Goal: Use online tool/utility: Utilize a website feature to perform a specific function

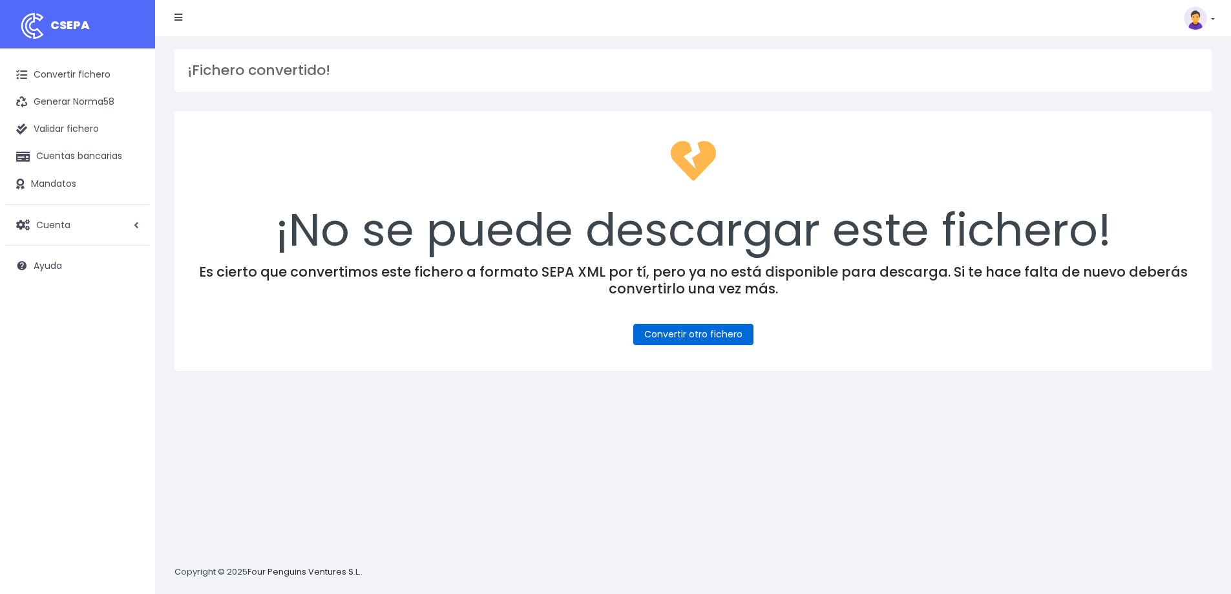
click at [677, 332] on link "Convertir otro fichero" at bounding box center [693, 334] width 120 height 21
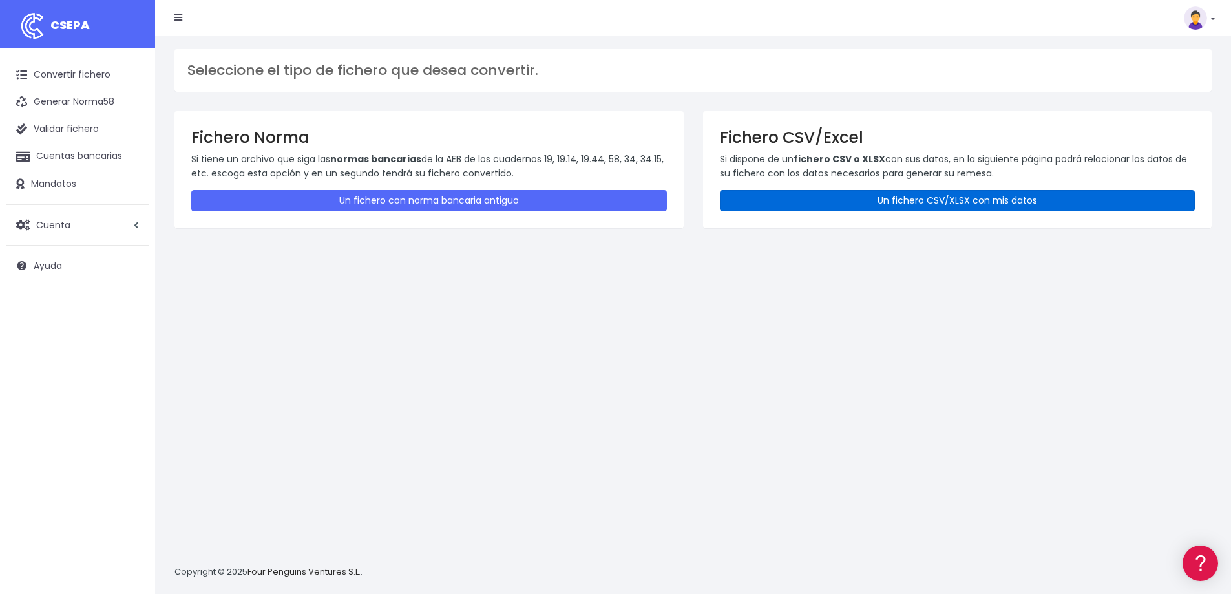
click at [869, 205] on link "Un fichero CSV/XLSX con mis datos" at bounding box center [957, 200] width 475 height 21
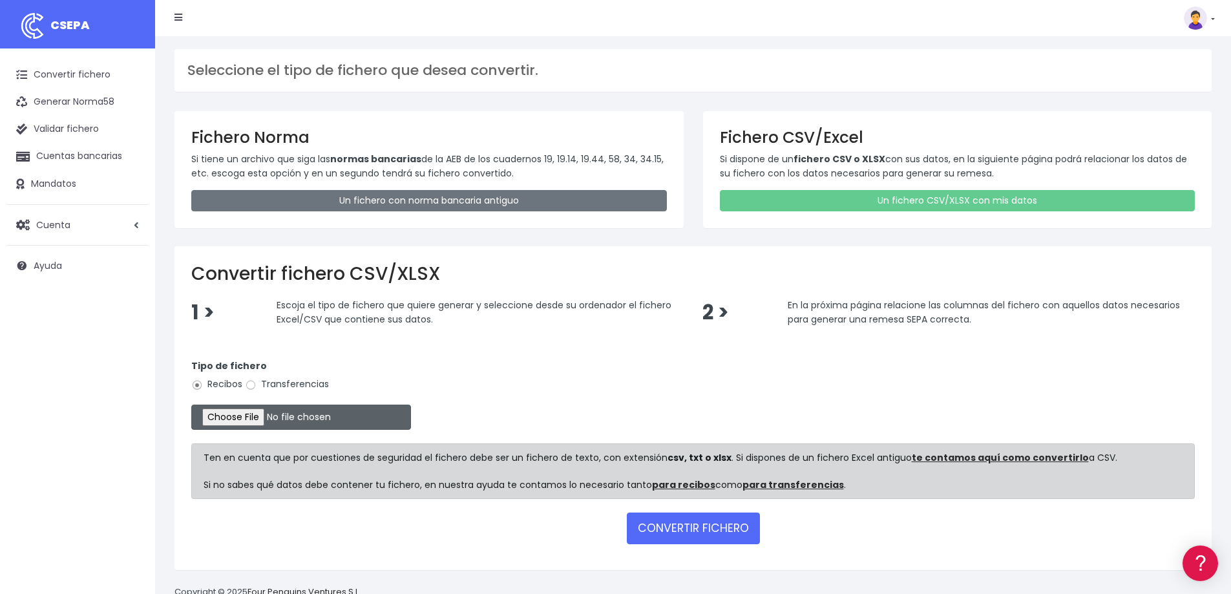
click at [253, 421] on input "file" at bounding box center [301, 416] width 220 height 25
type input "C:\fakepath\CONFORT 14-08-25.xlsx"
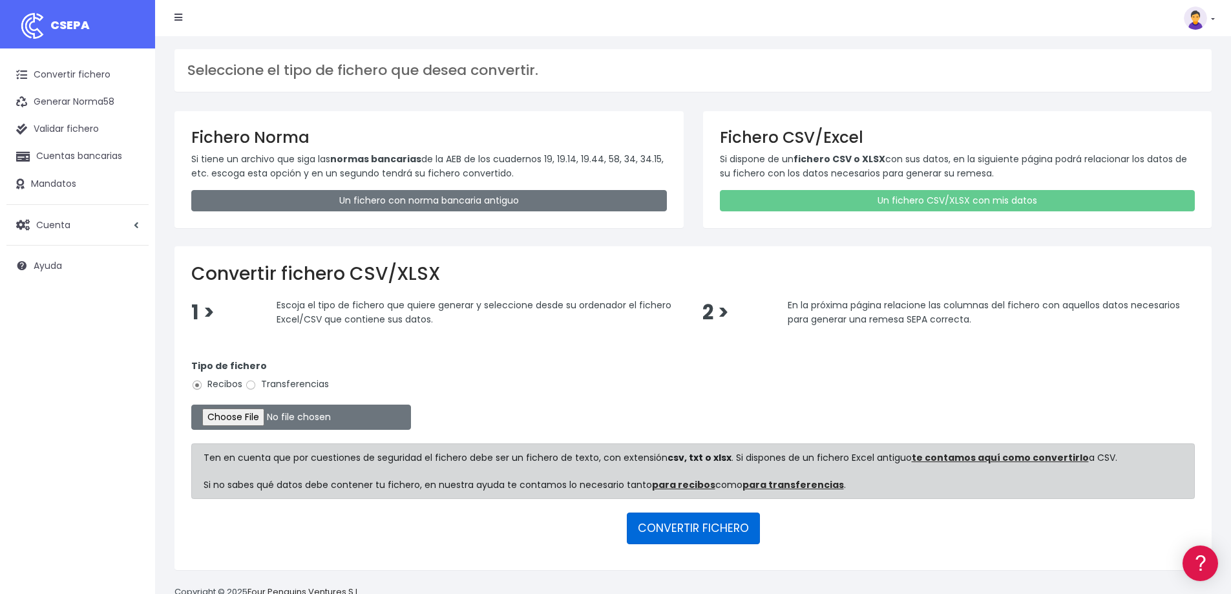
click at [683, 525] on button "CONVERTIR FICHERO" at bounding box center [693, 527] width 133 height 31
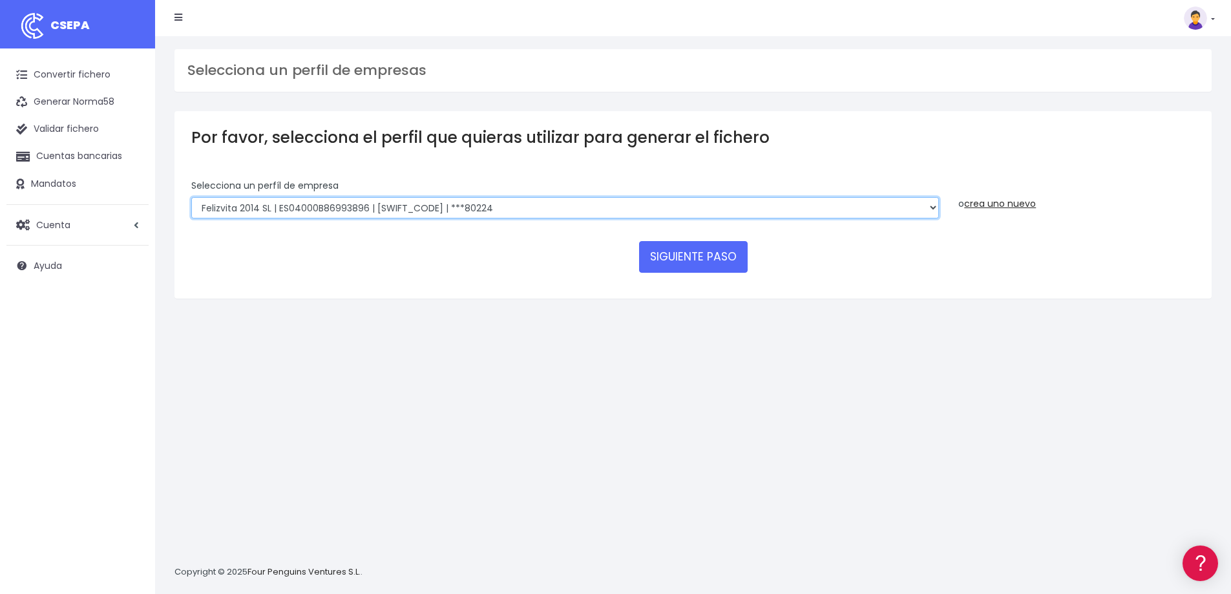
click at [515, 197] on select "Felizvita 2014 SL | ES04000B86993896 | CAIXESBBXXX | ***80224 CUIDA CARE MARKET…" at bounding box center [564, 208] width 747 height 22
select select "1688"
click at [191, 197] on select "Felizvita 2014 SL | ES04000B86993896 | CAIXESBBXXX | ***80224 CUIDA CARE MARKET…" at bounding box center [564, 208] width 747 height 22
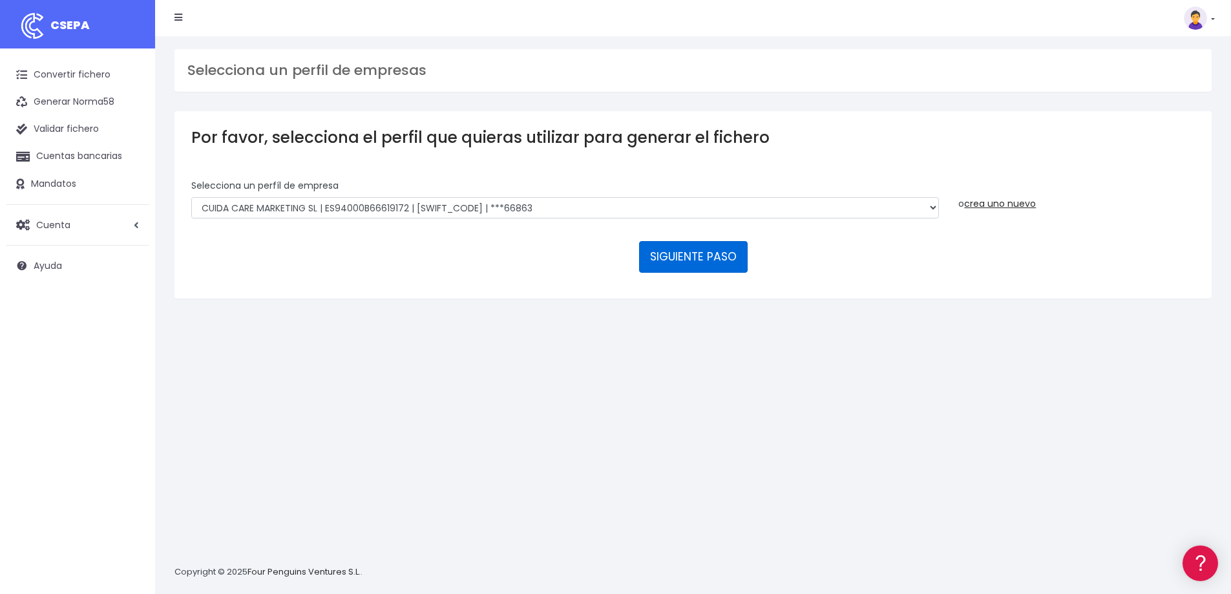
click at [695, 256] on button "SIGUIENTE PASO" at bounding box center [693, 256] width 109 height 31
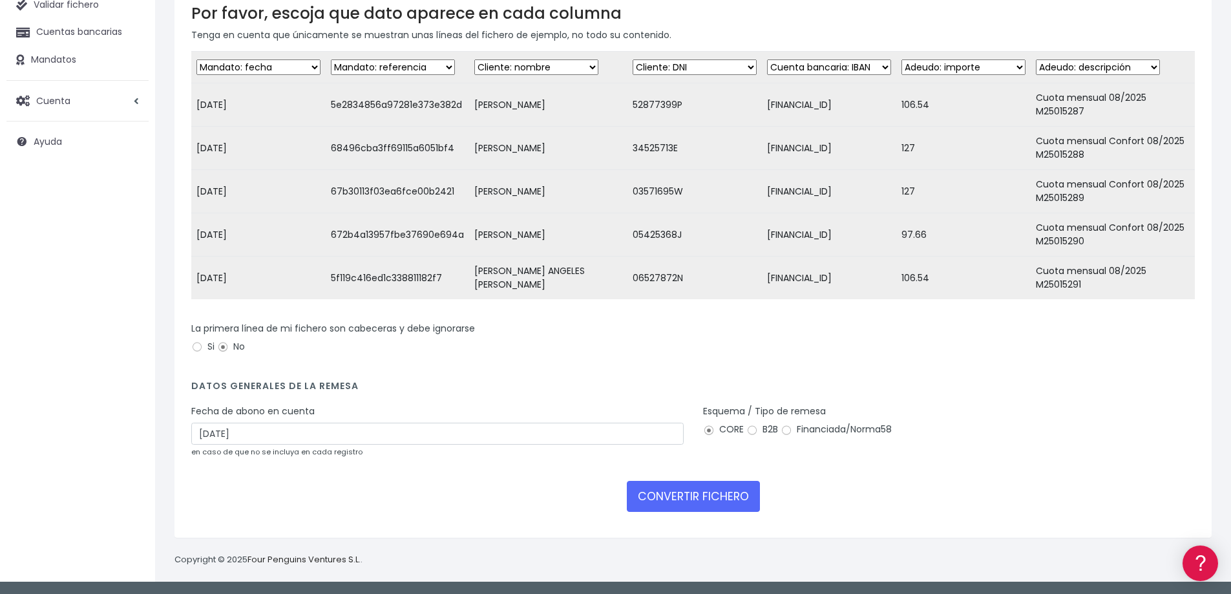
scroll to position [134, 0]
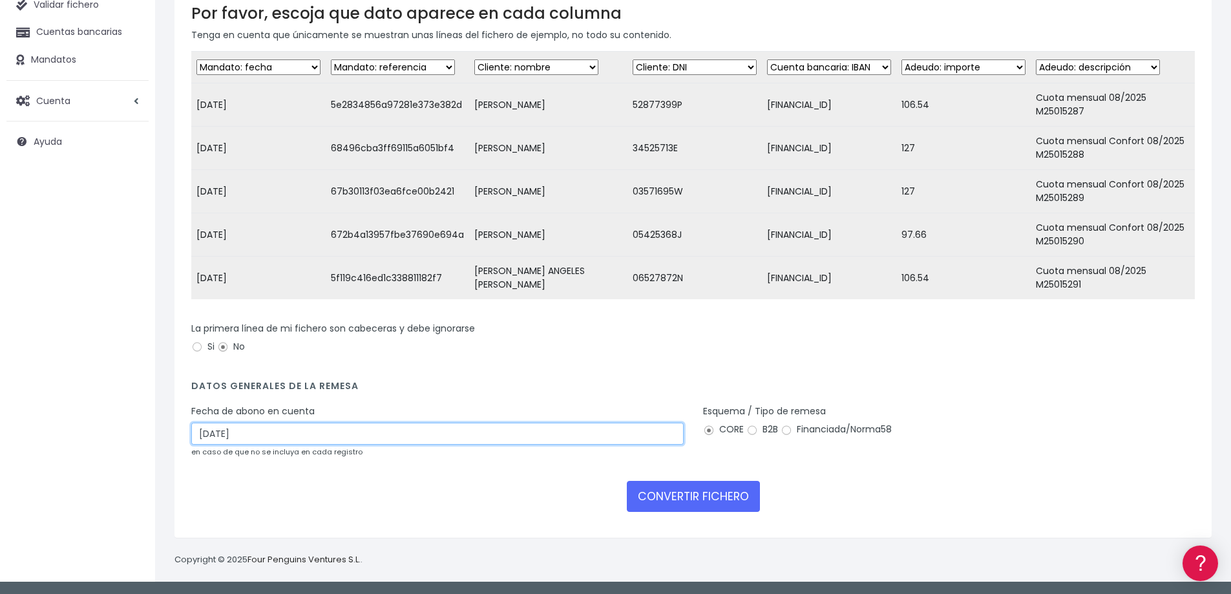
click at [287, 433] on input "16/08/2025" at bounding box center [437, 433] width 492 height 22
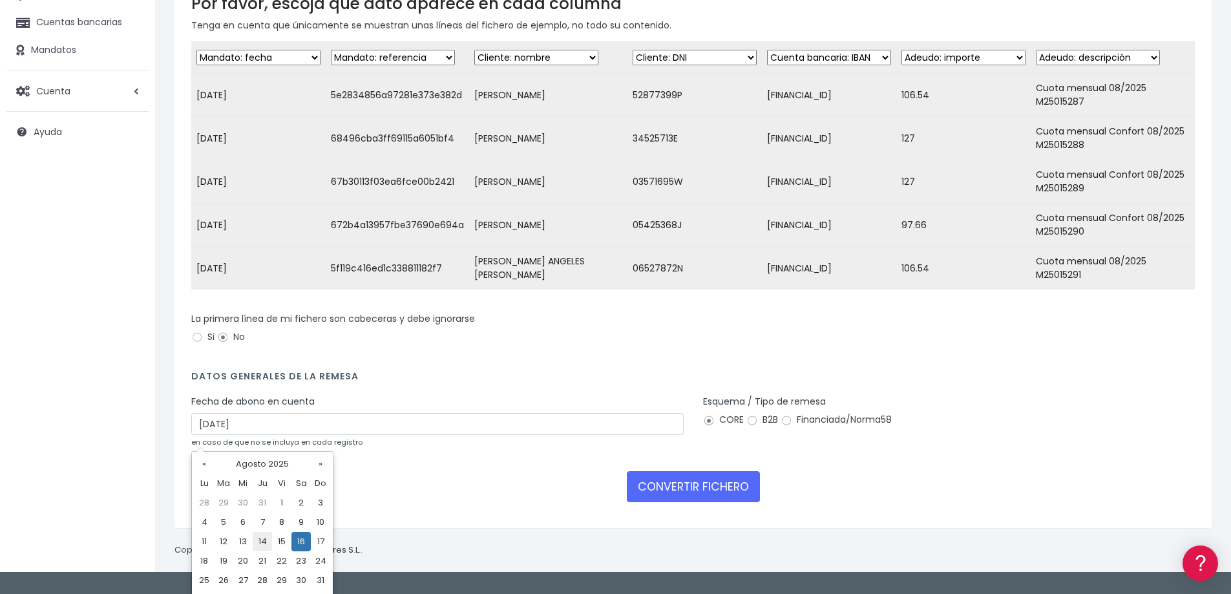
click at [264, 537] on td "14" at bounding box center [262, 541] width 19 height 19
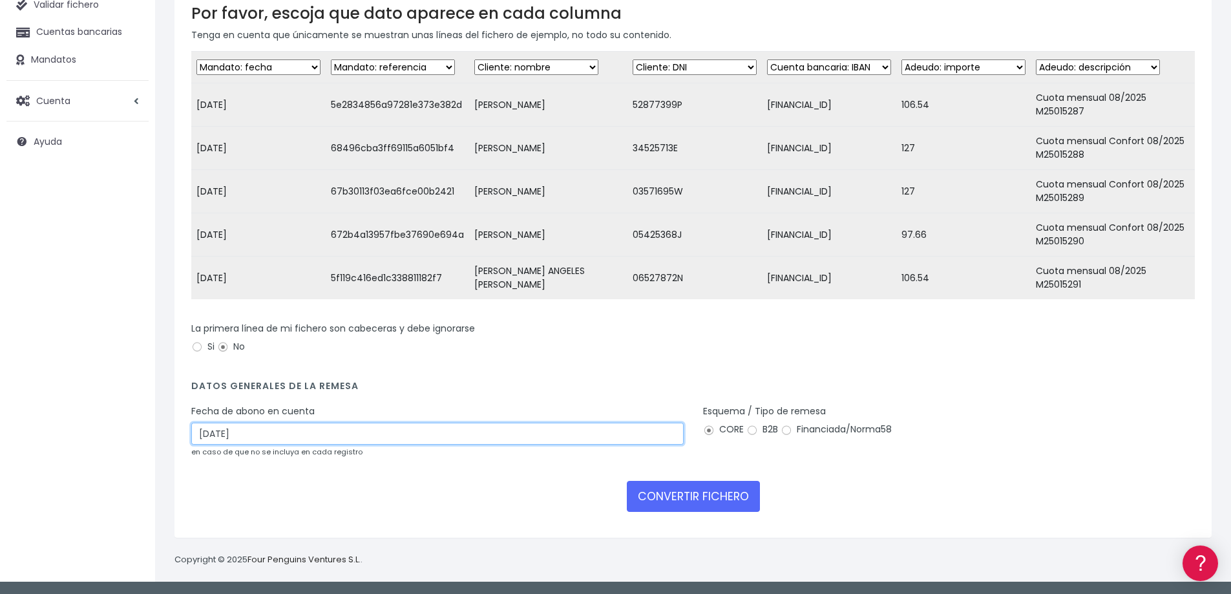
click at [246, 430] on input "14/08/2025" at bounding box center [437, 433] width 492 height 22
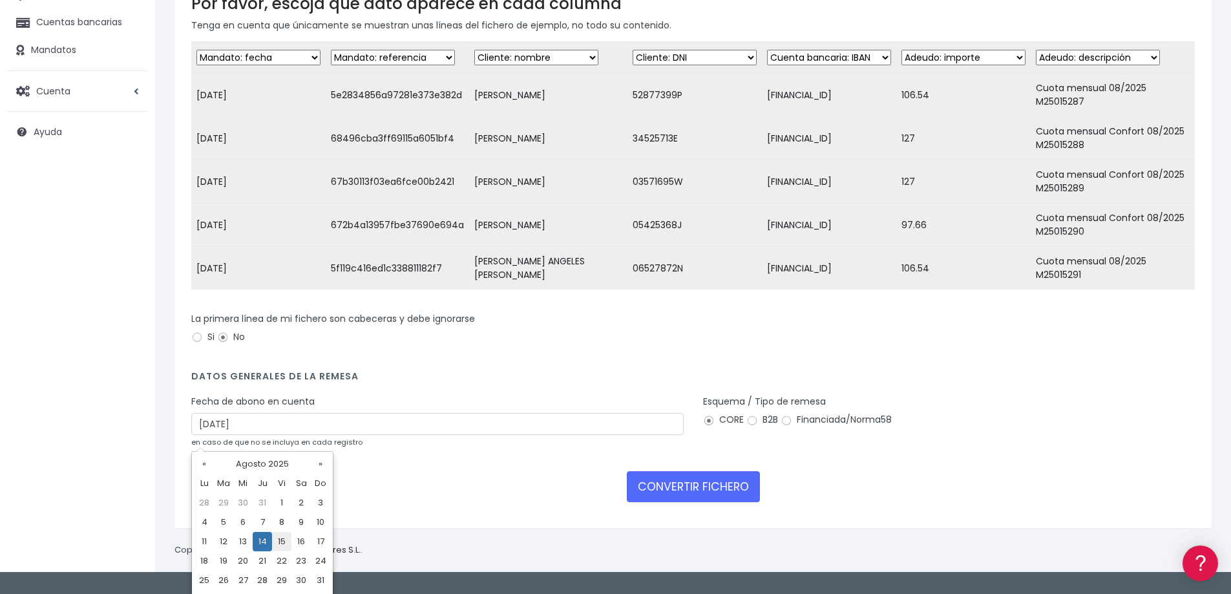
click at [284, 541] on td "15" at bounding box center [281, 541] width 19 height 19
type input "15/08/2025"
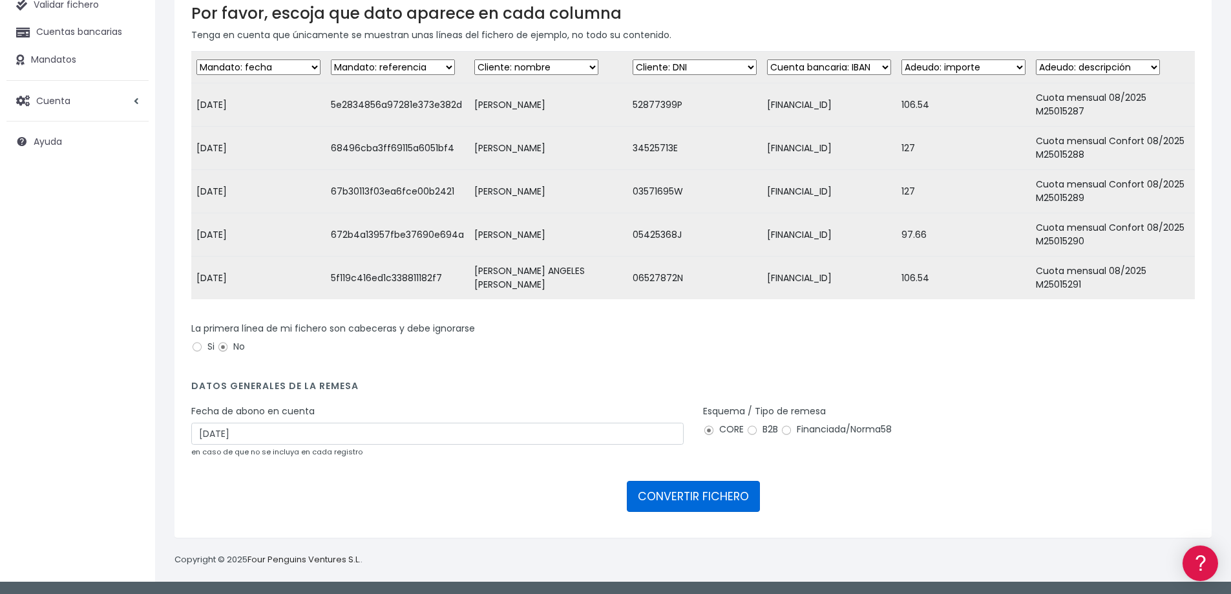
click at [709, 495] on button "CONVERTIR FICHERO" at bounding box center [693, 496] width 133 height 31
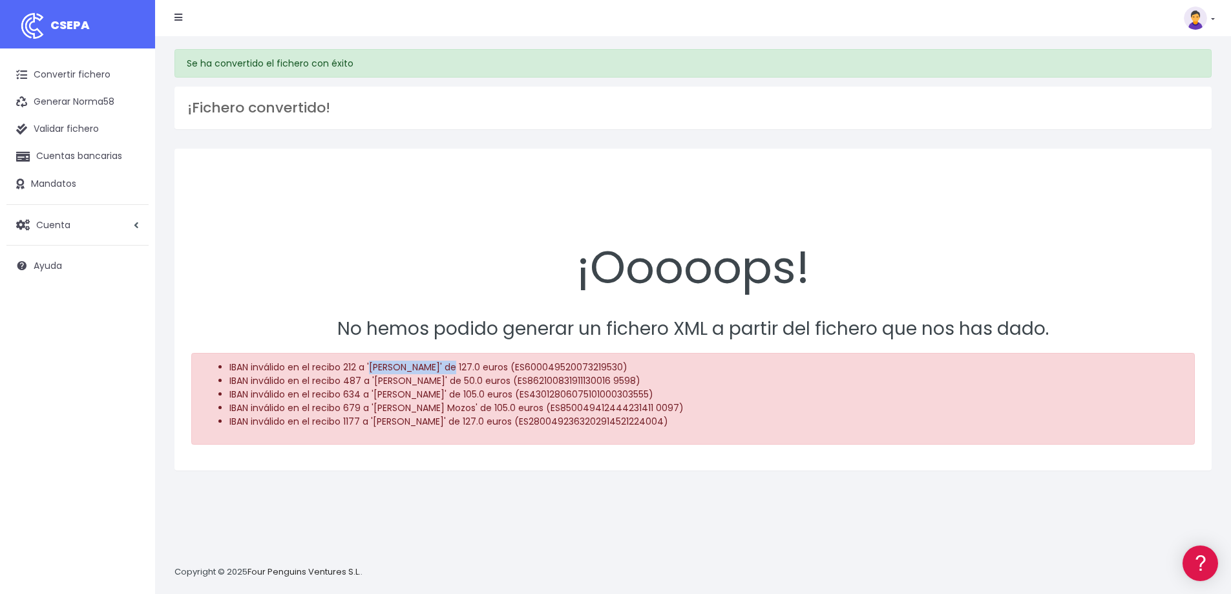
drag, startPoint x: 371, startPoint y: 365, endPoint x: 445, endPoint y: 366, distance: 73.6
click at [445, 366] on li "IBAN inválido en el recibo 212 a '[PERSON_NAME]' de 127.0 euros (ES600049520073…" at bounding box center [705, 367] width 953 height 14
copy li "[PERSON_NAME]"
drag, startPoint x: 374, startPoint y: 377, endPoint x: 462, endPoint y: 380, distance: 87.9
click at [462, 380] on li "IBAN inválido en el recibo 487 a '[PERSON_NAME]' de 50.0 euros (ES8621008319111…" at bounding box center [705, 381] width 953 height 14
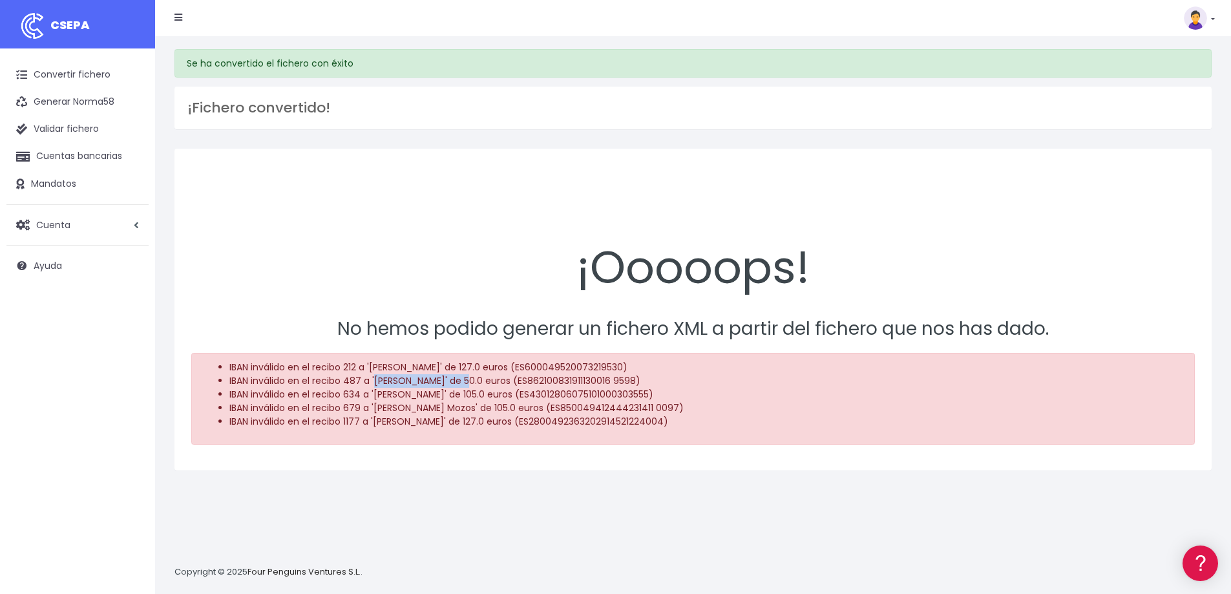
copy li "[PERSON_NAME]"
drag, startPoint x: 375, startPoint y: 390, endPoint x: 436, endPoint y: 396, distance: 61.6
click at [436, 396] on li "IBAN inválido en el recibo 634 a '[PERSON_NAME]' de 105.0 euros (ES430128060751…" at bounding box center [705, 395] width 953 height 14
copy li "[PERSON_NAME]"
drag, startPoint x: 375, startPoint y: 407, endPoint x: 473, endPoint y: 408, distance: 98.2
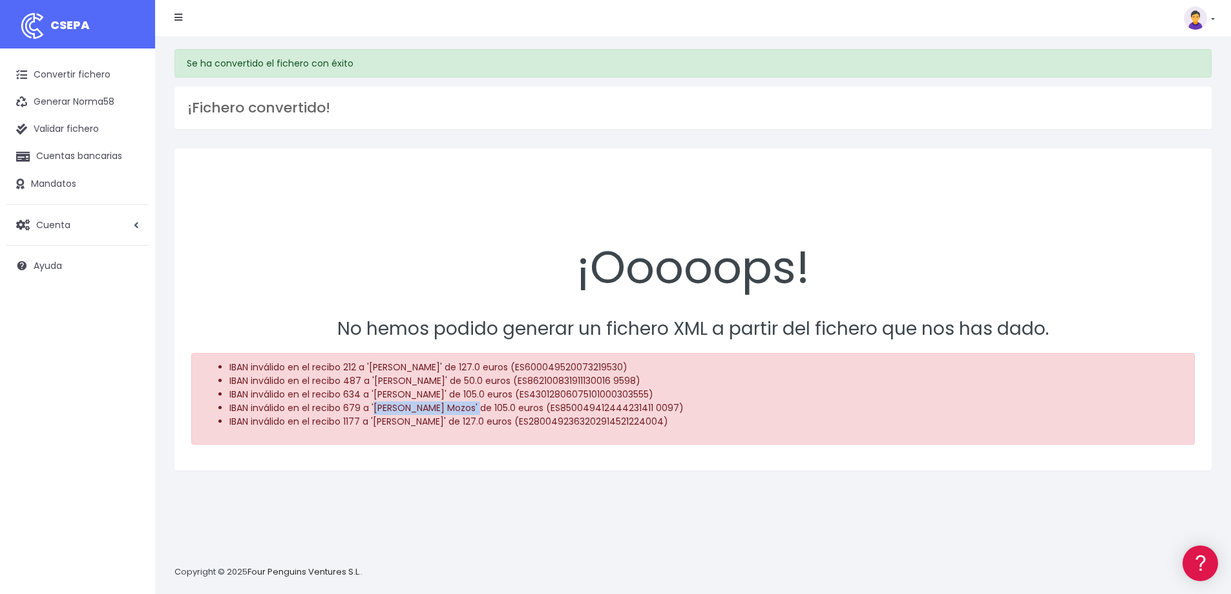
click at [473, 408] on li "IBAN inválido en el recibo 679 a 'Emiliano De Los Mozos' de 105.0 euros (ES8500…" at bounding box center [705, 408] width 953 height 14
copy li "Emiliano De Los Mozos"
drag, startPoint x: 375, startPoint y: 420, endPoint x: 450, endPoint y: 420, distance: 75.6
click at [450, 420] on li "IBAN inválido en el recibo 1177 a 'Mercedes Arques' de 127.0 euros (ES280049236…" at bounding box center [705, 422] width 953 height 14
copy li "Mercedes Arques"
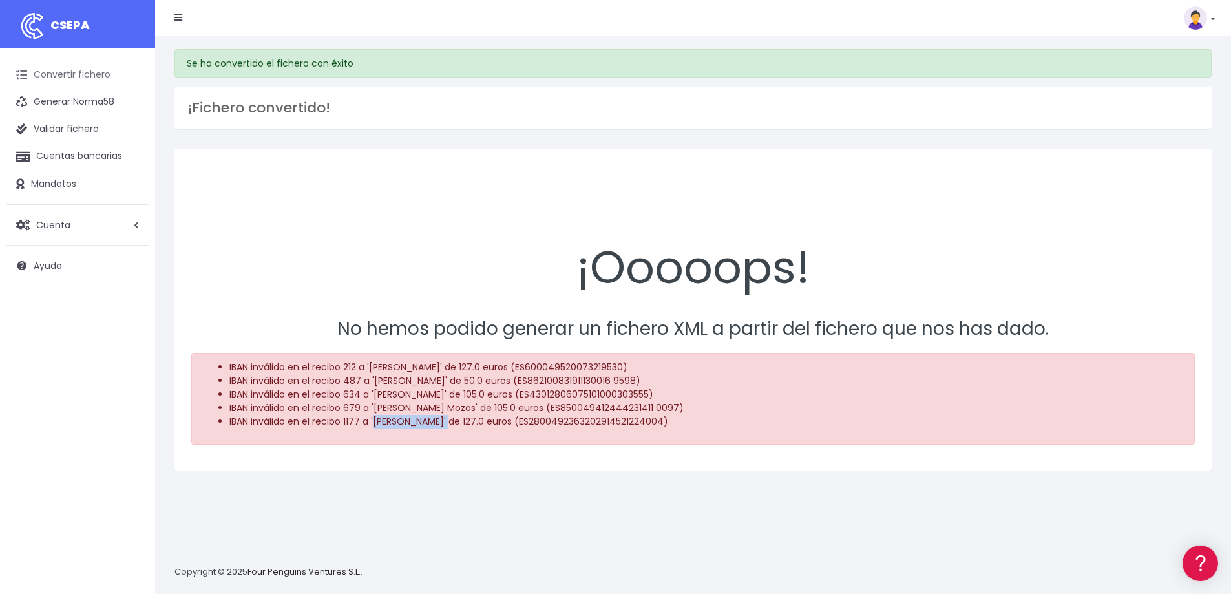
click at [87, 74] on link "Convertir fichero" at bounding box center [77, 74] width 142 height 27
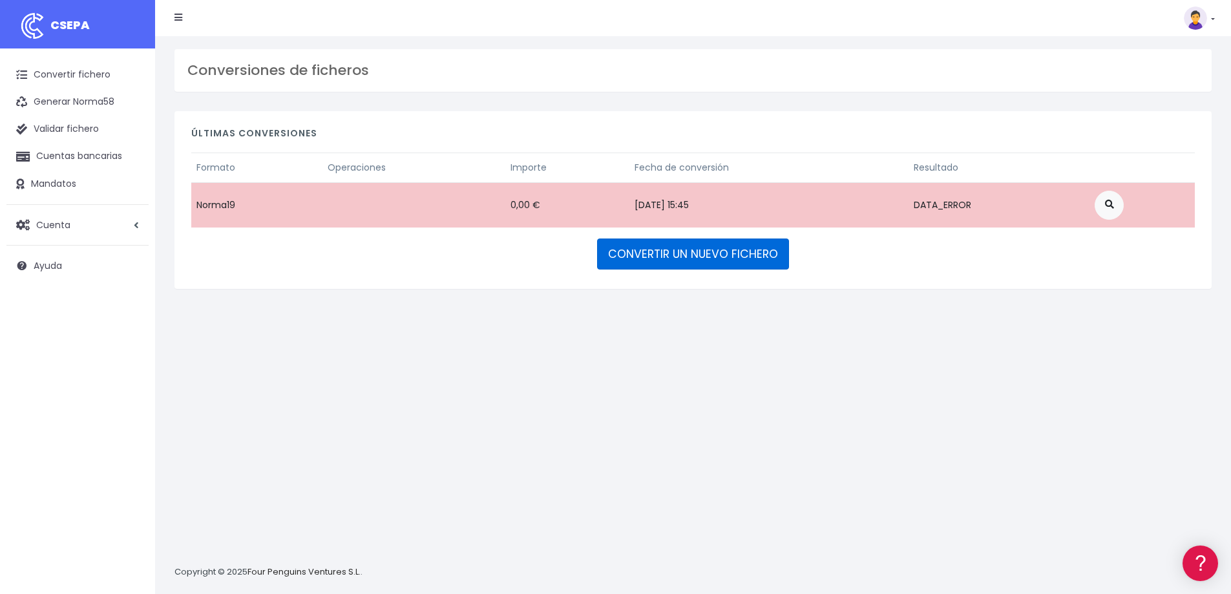
click at [753, 256] on link "CONVERTIR UN NUEVO FICHERO" at bounding box center [693, 253] width 192 height 31
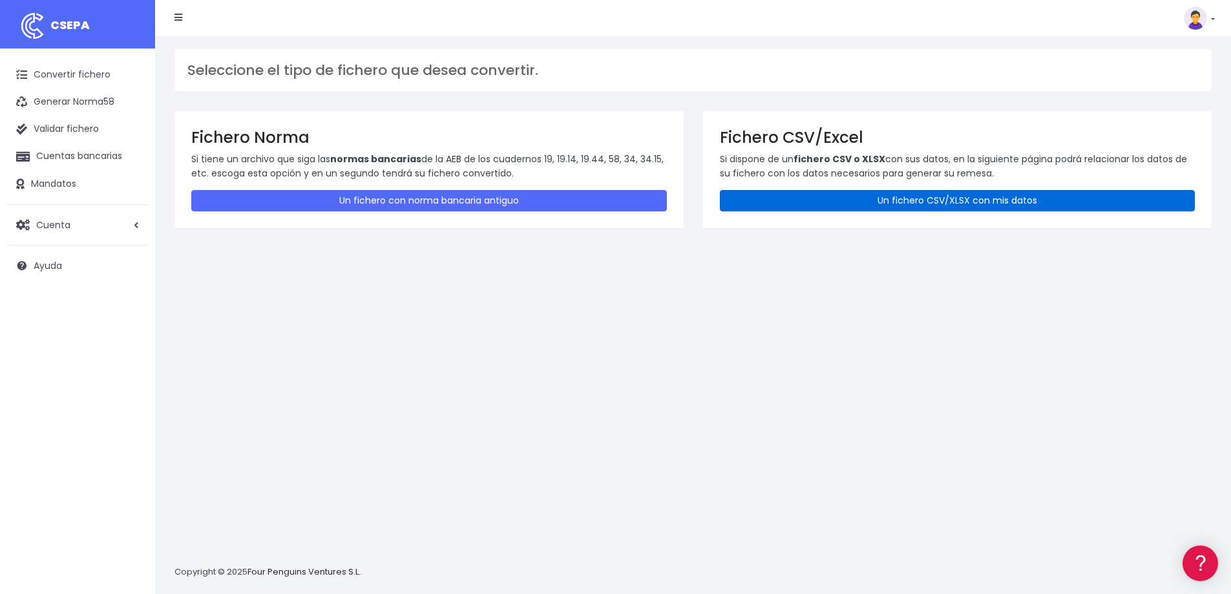
click at [941, 198] on link "Un fichero CSV/XLSX con mis datos" at bounding box center [957, 200] width 475 height 21
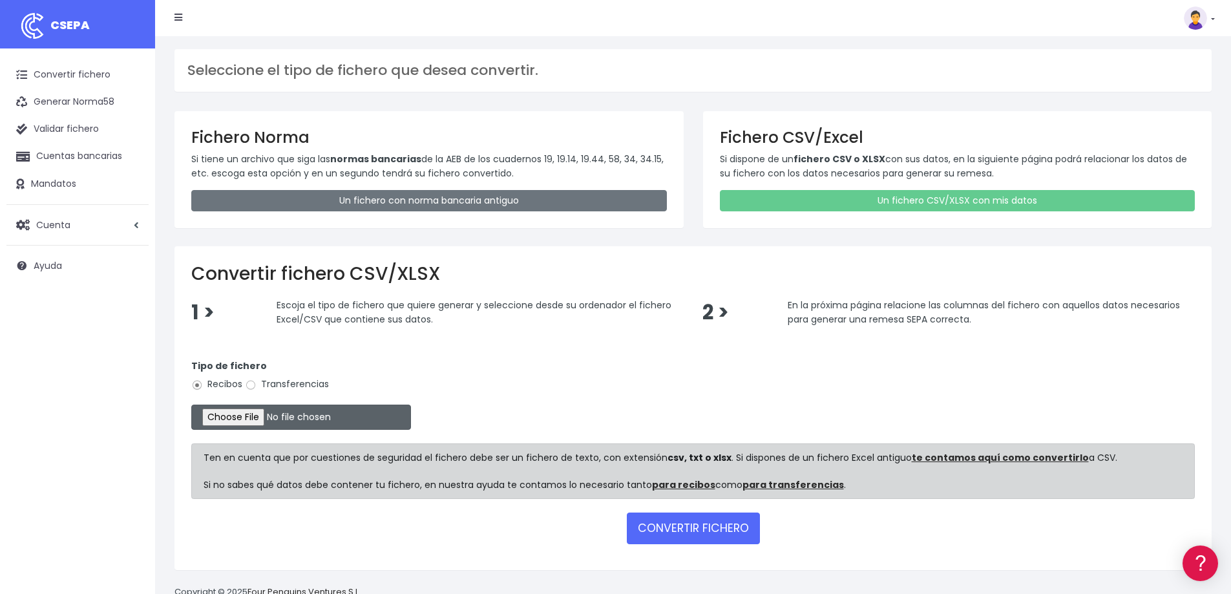
click at [264, 421] on input "file" at bounding box center [301, 416] width 220 height 25
type input "C:\fakepath\CONFORT [DATE].xlsx"
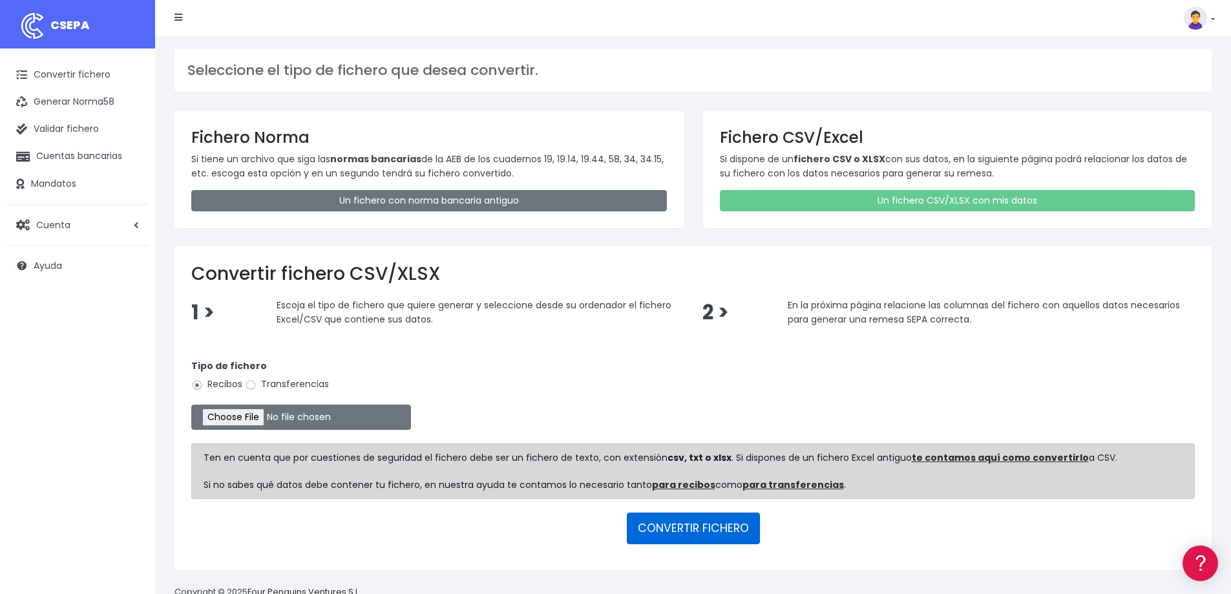
click at [697, 526] on button "CONVERTIR FICHERO" at bounding box center [693, 527] width 133 height 31
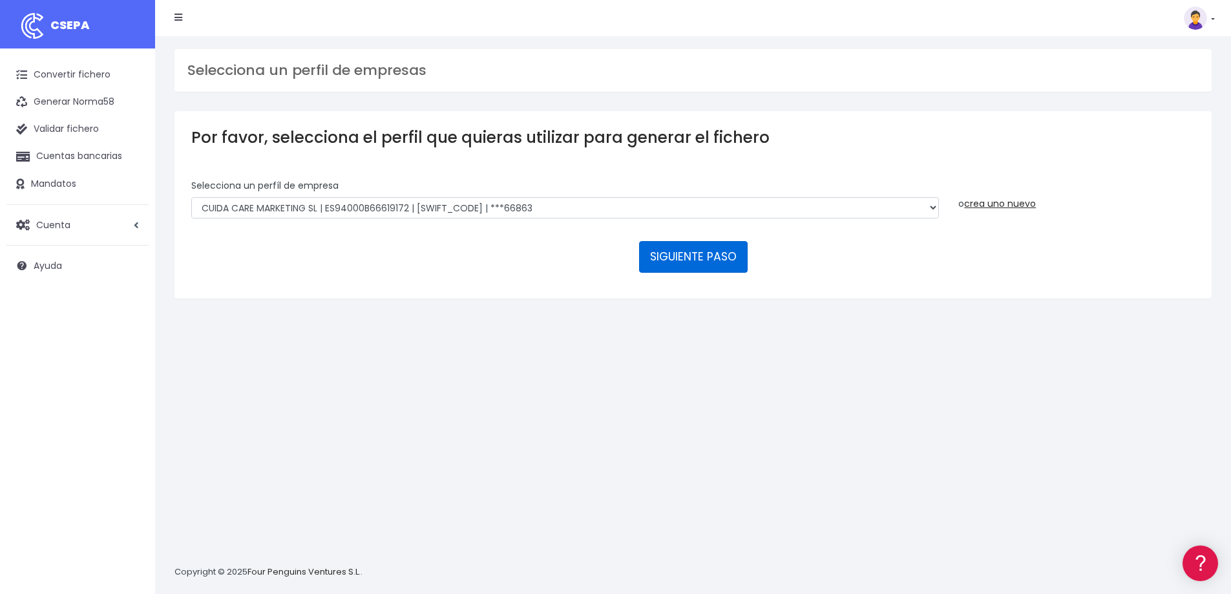
click at [712, 258] on button "SIGUIENTE PASO" at bounding box center [693, 256] width 109 height 31
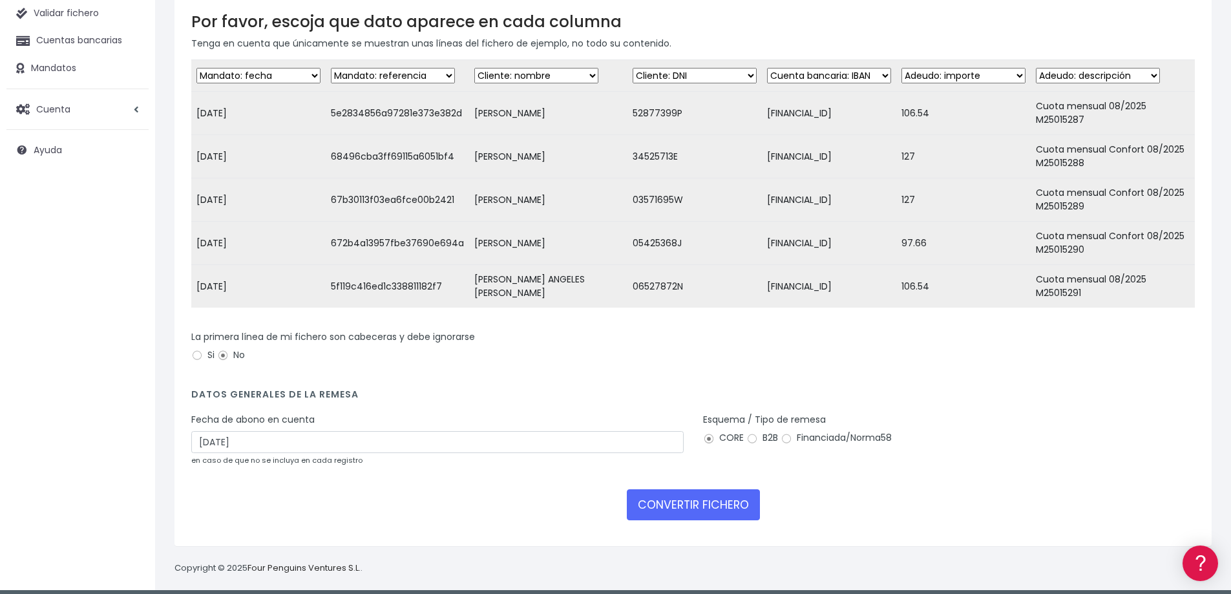
scroll to position [134, 0]
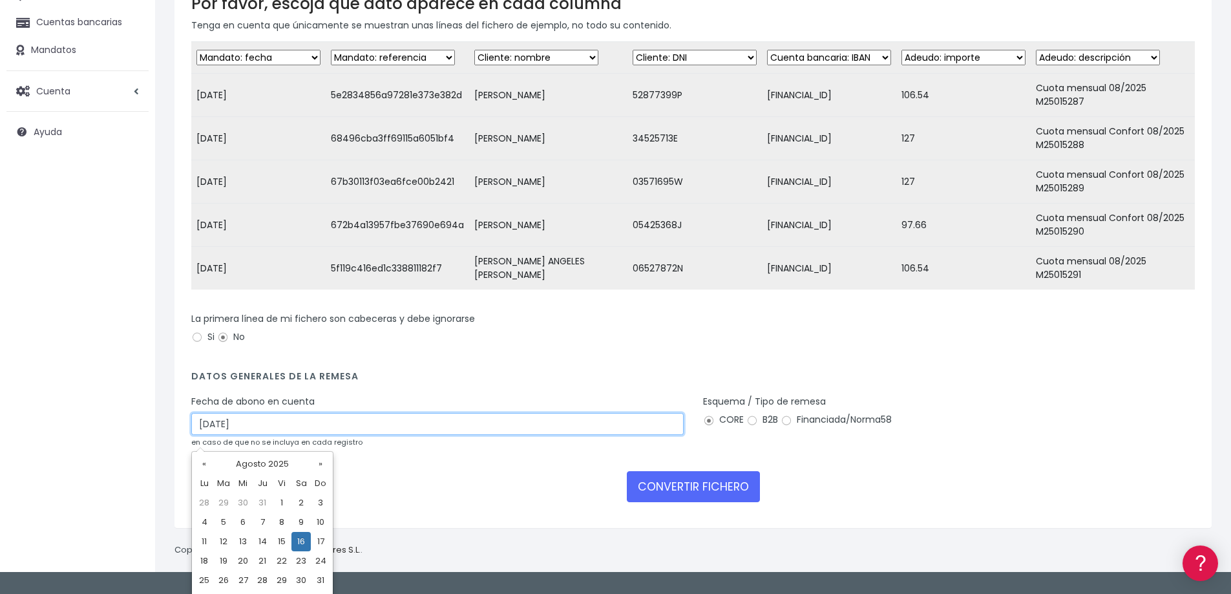
click at [246, 435] on input "[DATE]" at bounding box center [437, 424] width 492 height 22
click at [283, 539] on td "15" at bounding box center [281, 541] width 19 height 19
type input "15/08/2025"
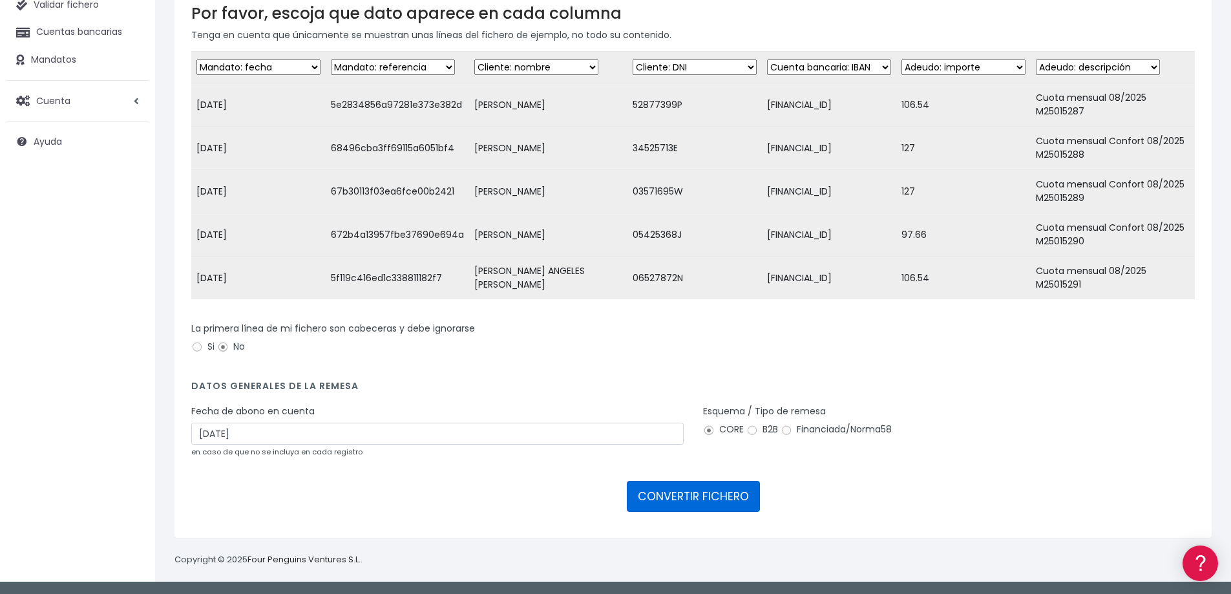
click at [674, 495] on button "CONVERTIR FICHERO" at bounding box center [693, 496] width 133 height 31
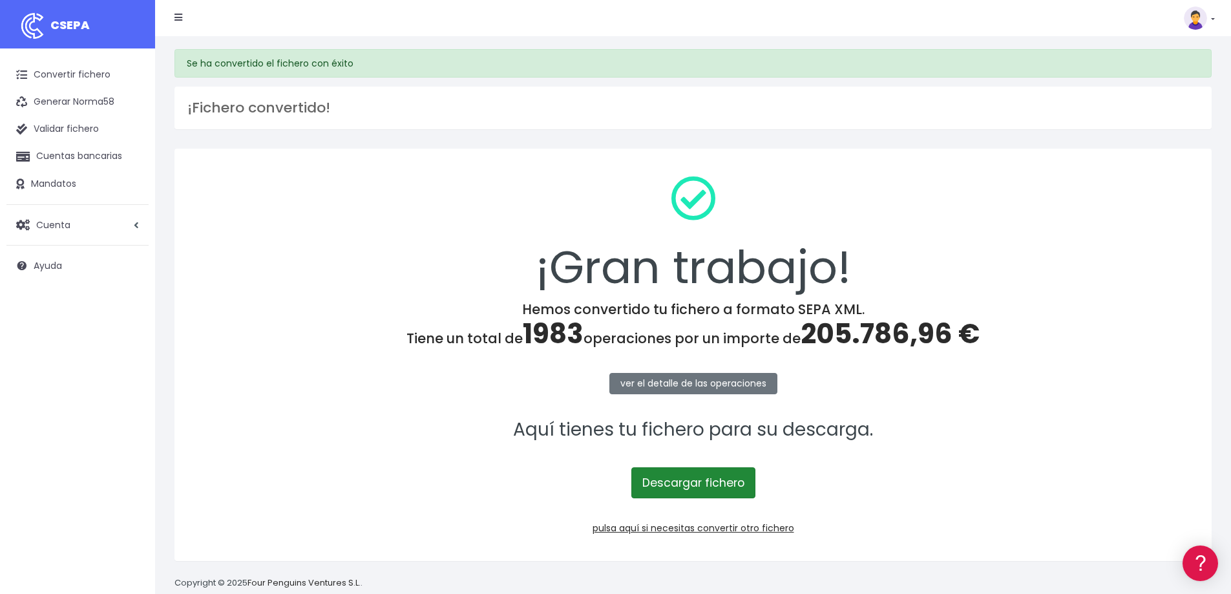
click at [701, 486] on link "Descargar fichero" at bounding box center [693, 482] width 124 height 31
click at [854, 331] on span "205.786,96 €" at bounding box center [889, 334] width 179 height 38
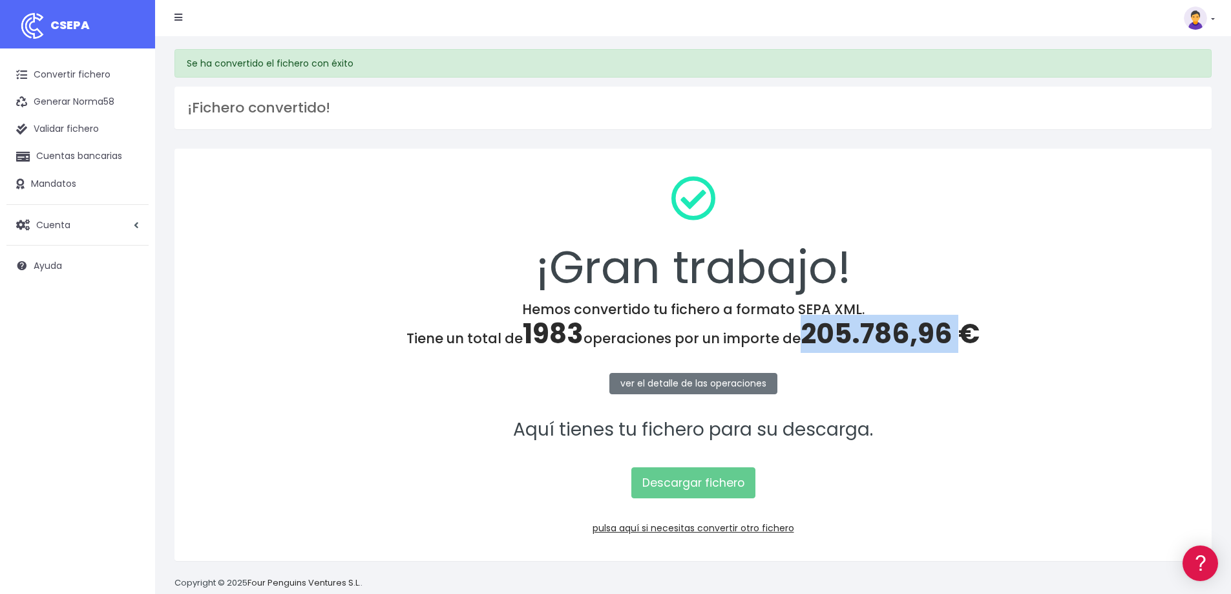
click at [854, 331] on span "205.786,96 €" at bounding box center [889, 334] width 179 height 38
copy span "205.786,96"
click at [732, 530] on link "pulsa aquí si necesitas convertir otro fichero" at bounding box center [693, 527] width 202 height 13
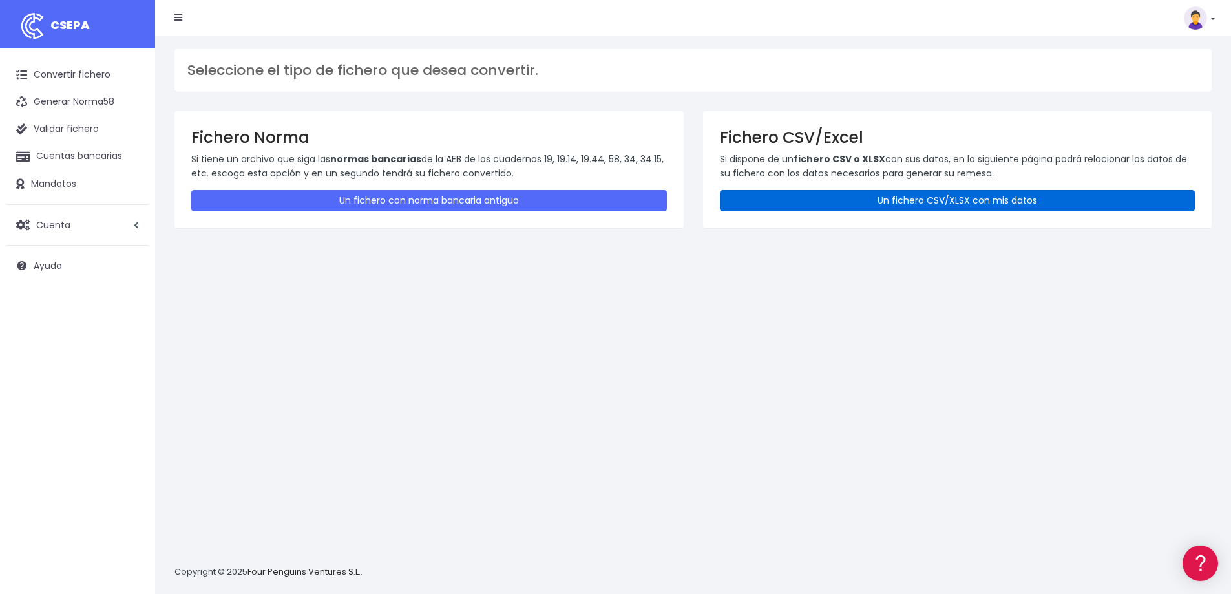
click at [888, 205] on link "Un fichero CSV/XLSX con mis datos" at bounding box center [957, 200] width 475 height 21
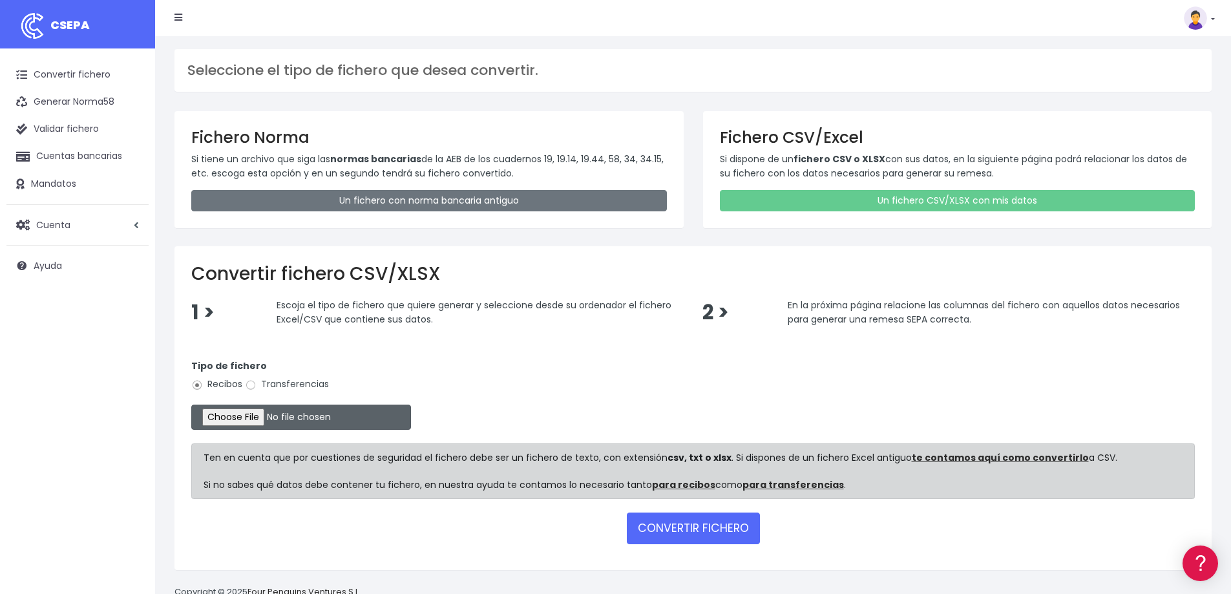
click at [259, 420] on input "file" at bounding box center [301, 416] width 220 height 25
type input "C:\fakepath\COBROS [DATE].xlsx"
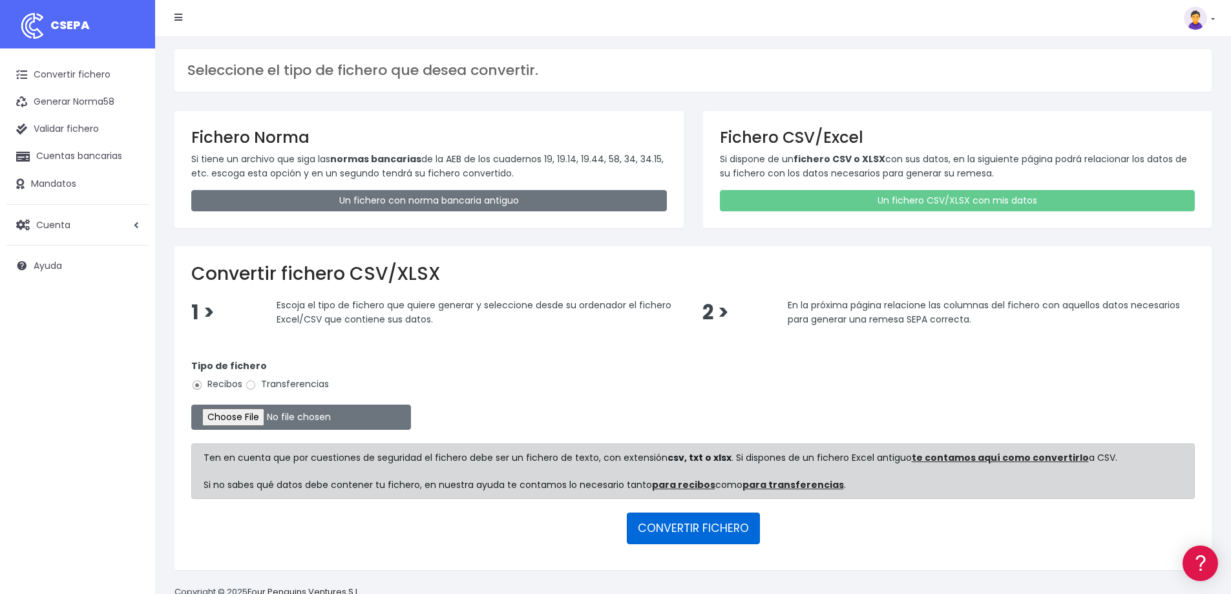
click at [683, 530] on button "CONVERTIR FICHERO" at bounding box center [693, 527] width 133 height 31
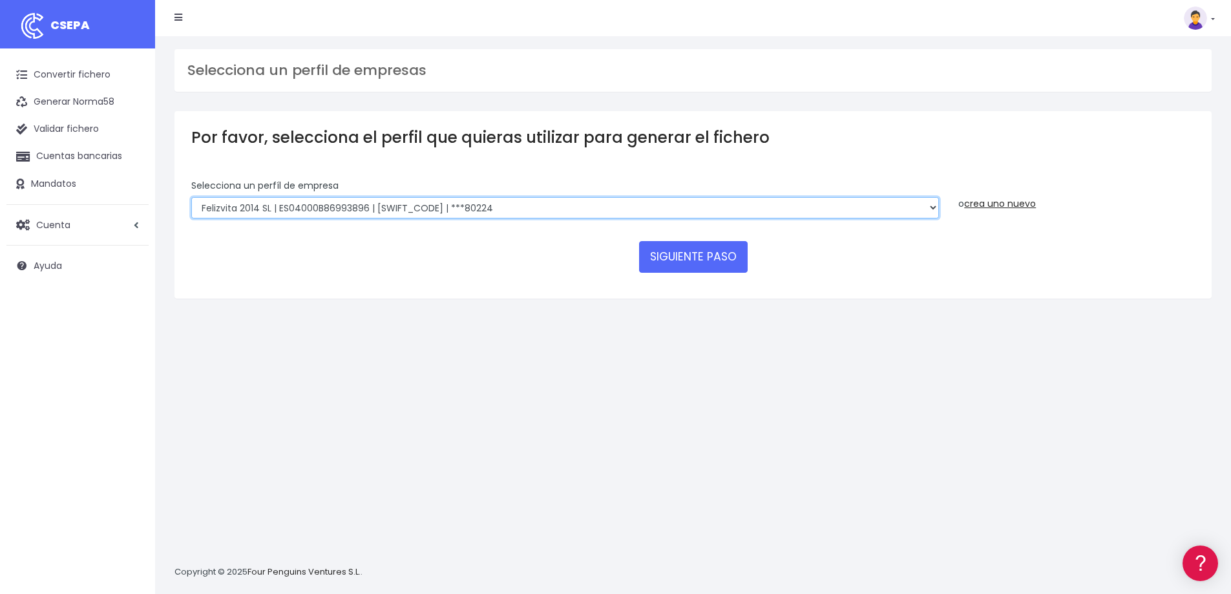
click at [461, 207] on select "Felizvita 2014 SL | ES04000B86993896 | CAIXESBBXXX | ***80224 CUIDA CARE MARKET…" at bounding box center [564, 208] width 747 height 22
select select "1688"
click at [191, 197] on select "Felizvita 2014 SL | ES04000B86993896 | CAIXESBBXXX | ***80224 CUIDA CARE MARKET…" at bounding box center [564, 208] width 747 height 22
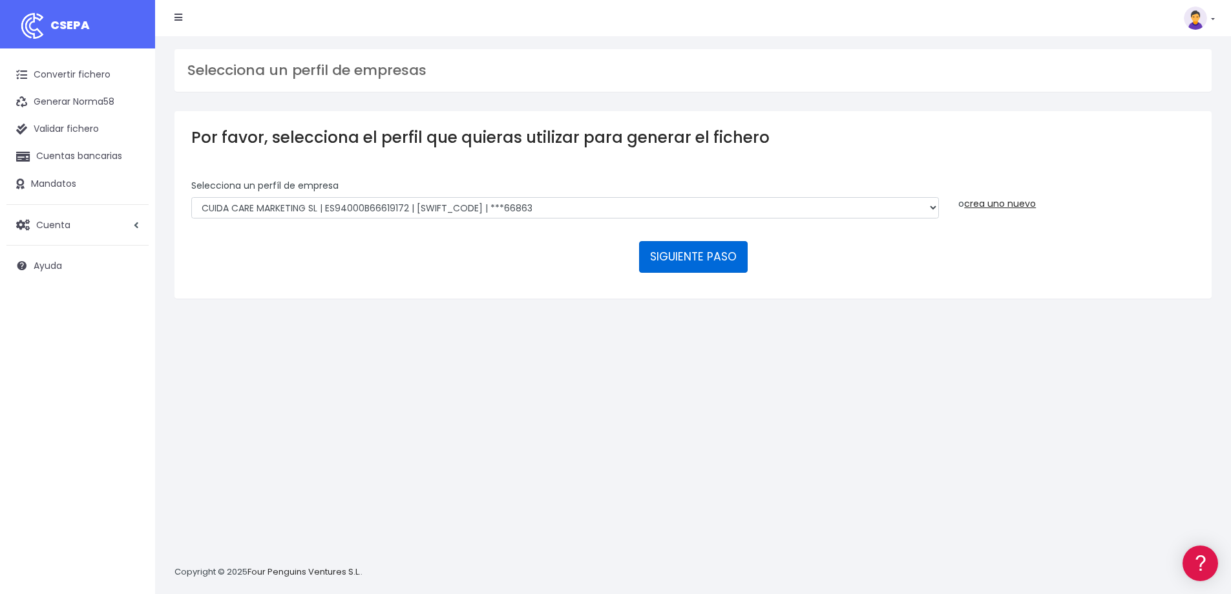
click at [703, 248] on button "SIGUIENTE PASO" at bounding box center [693, 256] width 109 height 31
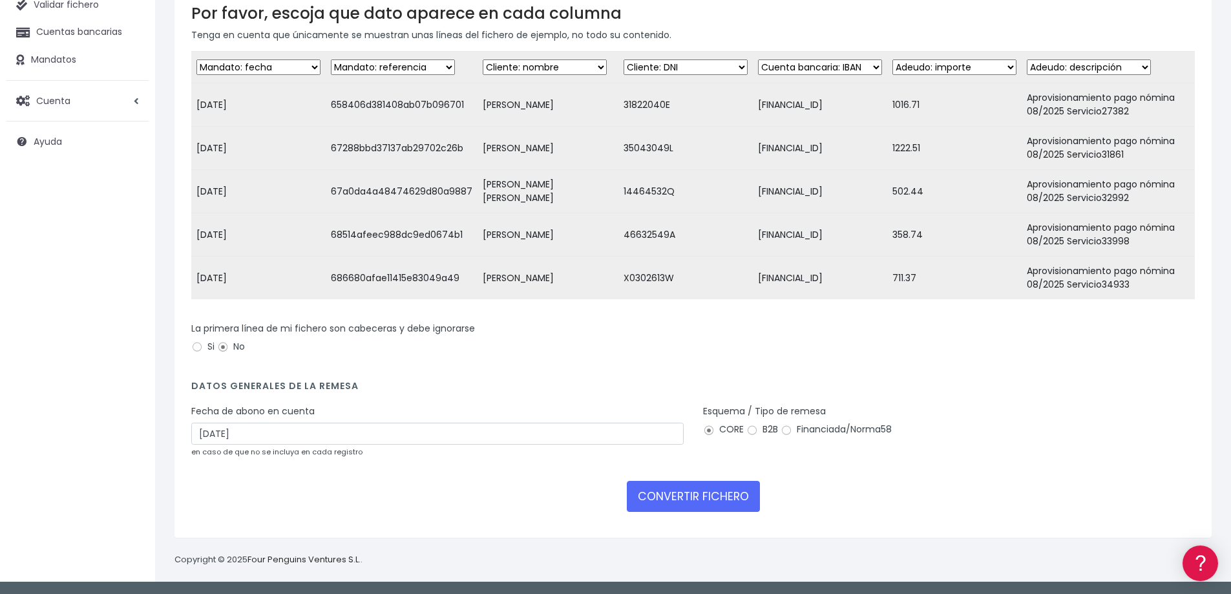
scroll to position [134, 0]
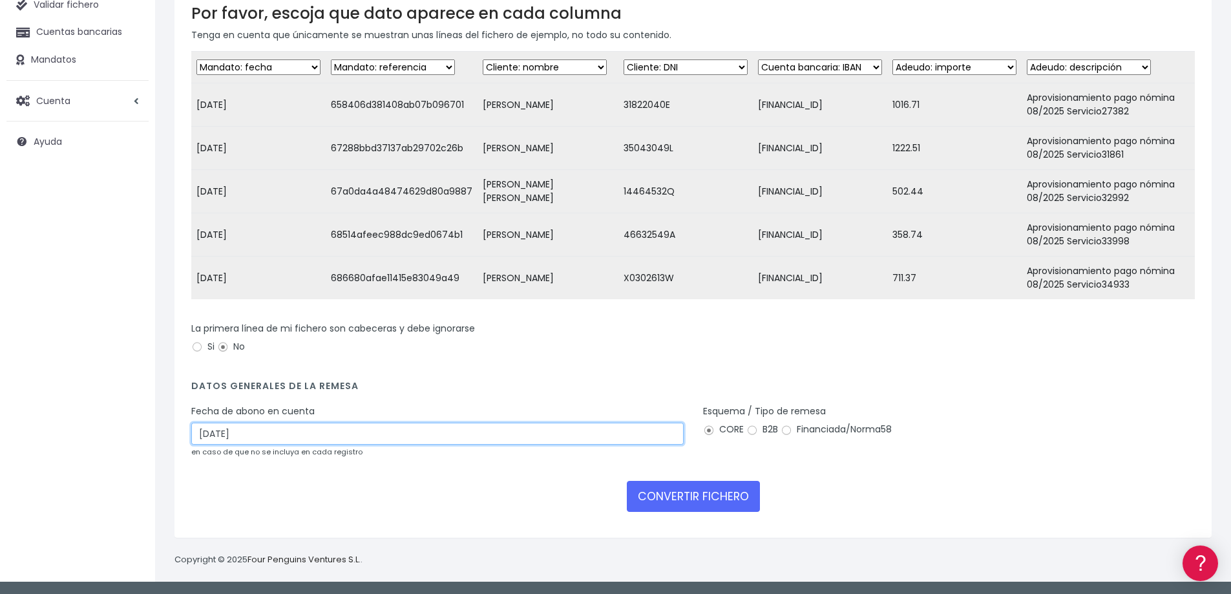
click at [270, 435] on input "16/08/2025" at bounding box center [437, 433] width 492 height 22
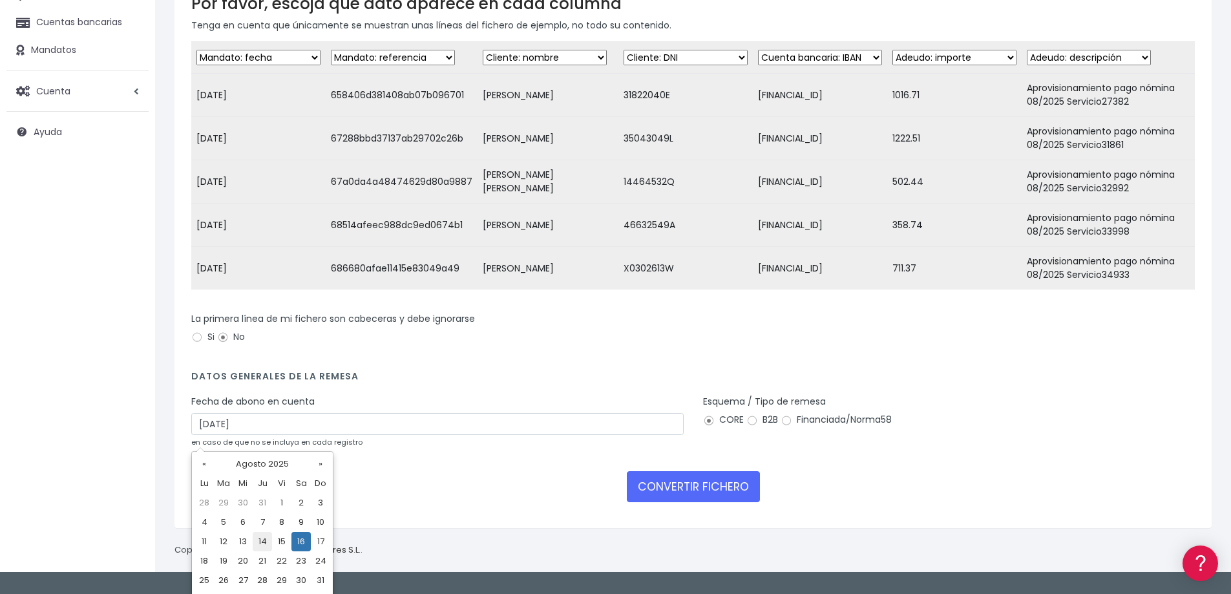
click at [264, 539] on td "14" at bounding box center [262, 541] width 19 height 19
type input "14/08/2025"
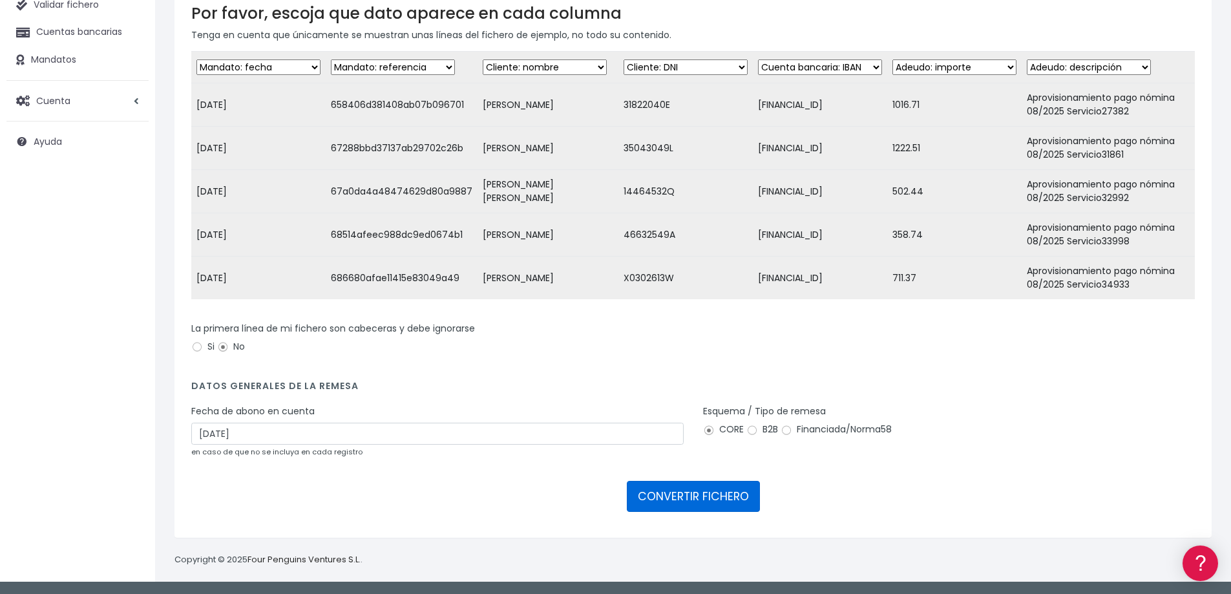
click at [715, 502] on button "CONVERTIR FICHERO" at bounding box center [693, 496] width 133 height 31
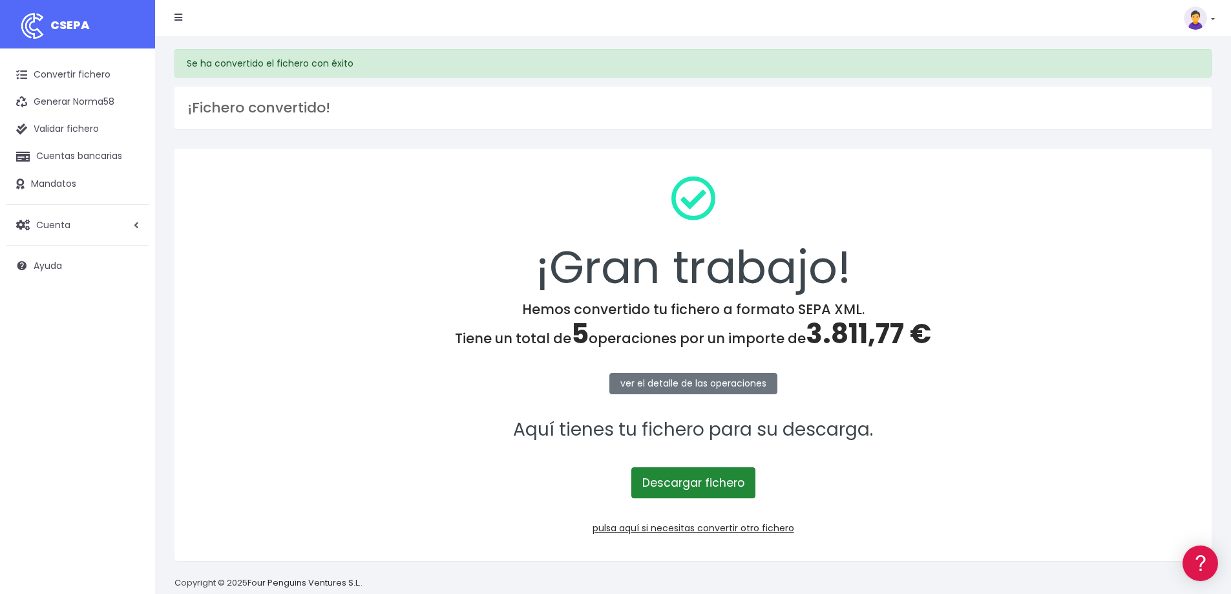
click at [688, 482] on link "Descargar fichero" at bounding box center [693, 482] width 124 height 31
click at [861, 332] on span "3.811,77 €" at bounding box center [867, 334] width 125 height 38
copy span "3.811,77"
click at [738, 529] on link "pulsa aquí si necesitas convertir otro fichero" at bounding box center [693, 527] width 202 height 13
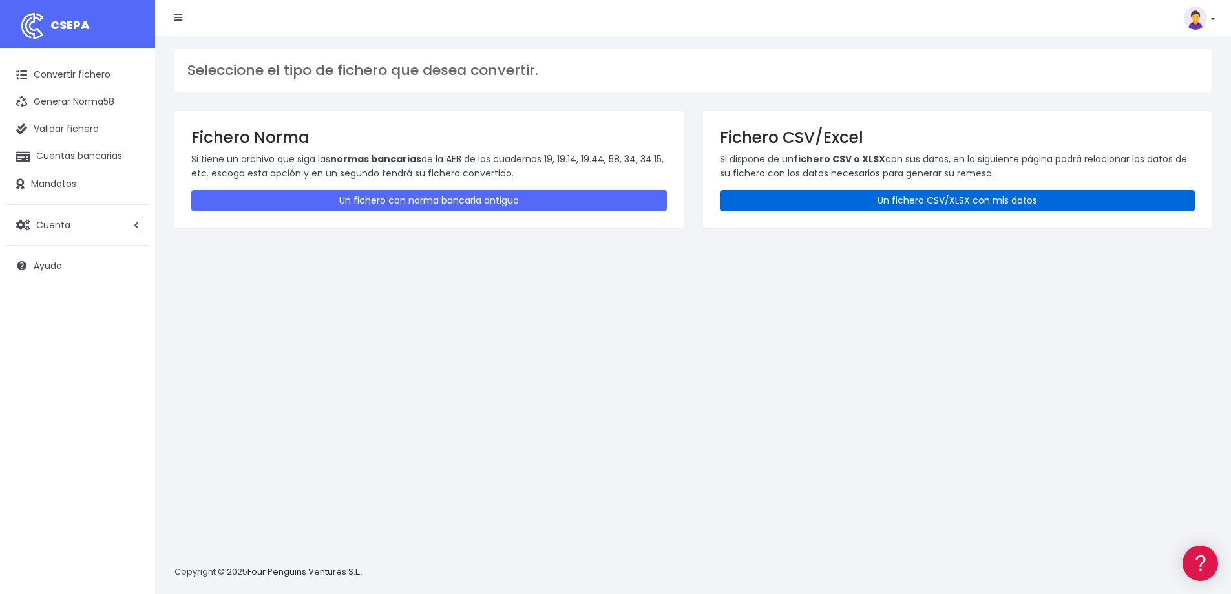
drag, startPoint x: 834, startPoint y: 204, endPoint x: 869, endPoint y: 213, distance: 36.5
click at [834, 204] on link "Un fichero CSV/XLSX con mis datos" at bounding box center [957, 200] width 475 height 21
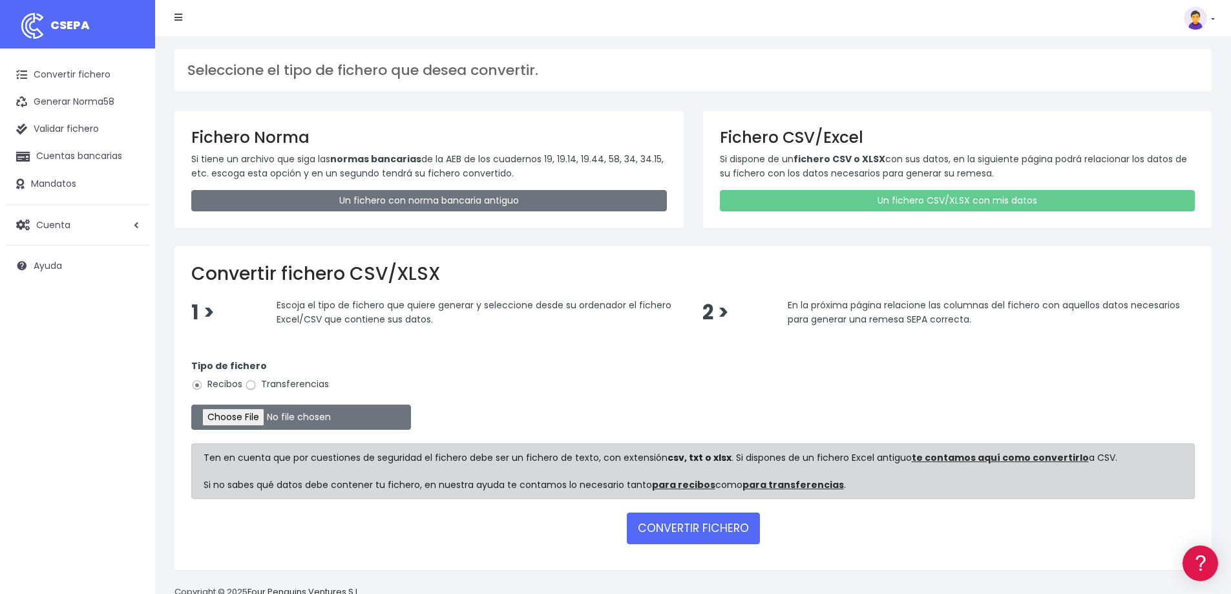
click at [253, 383] on input "Transferencias" at bounding box center [251, 385] width 12 height 12
radio input "true"
click at [281, 424] on input "file" at bounding box center [301, 416] width 220 height 25
type input "C:\fakepath\PAGOS 14-08-25.xlsx"
click at [692, 536] on button "CONVERTIR FICHERO" at bounding box center [693, 527] width 133 height 31
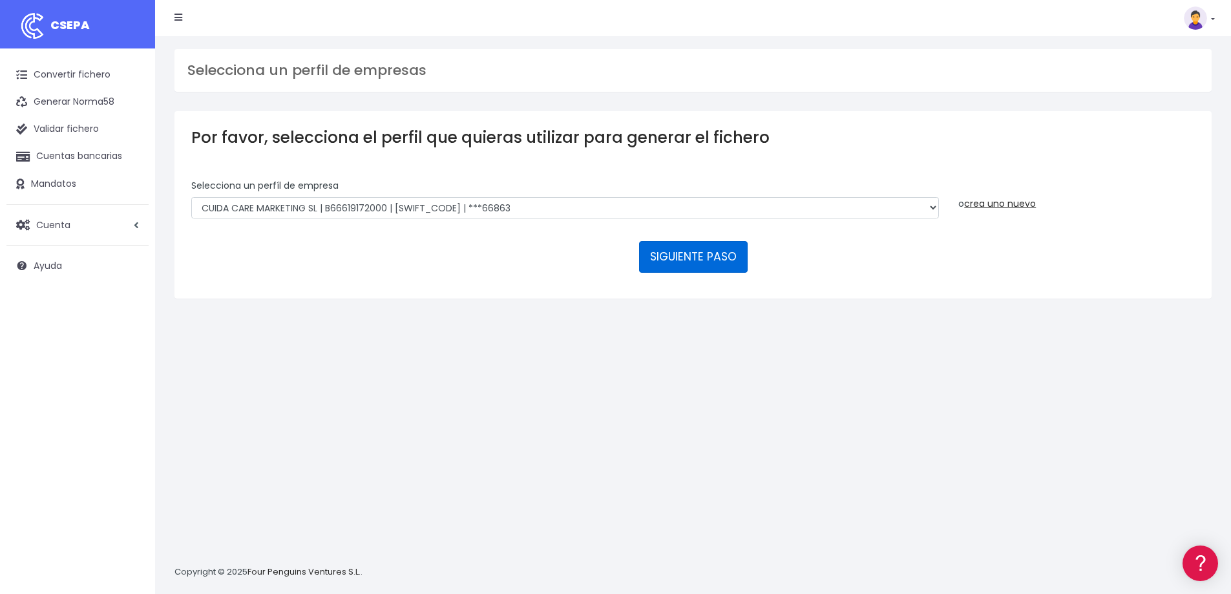
click at [665, 254] on button "SIGUIENTE PASO" at bounding box center [693, 256] width 109 height 31
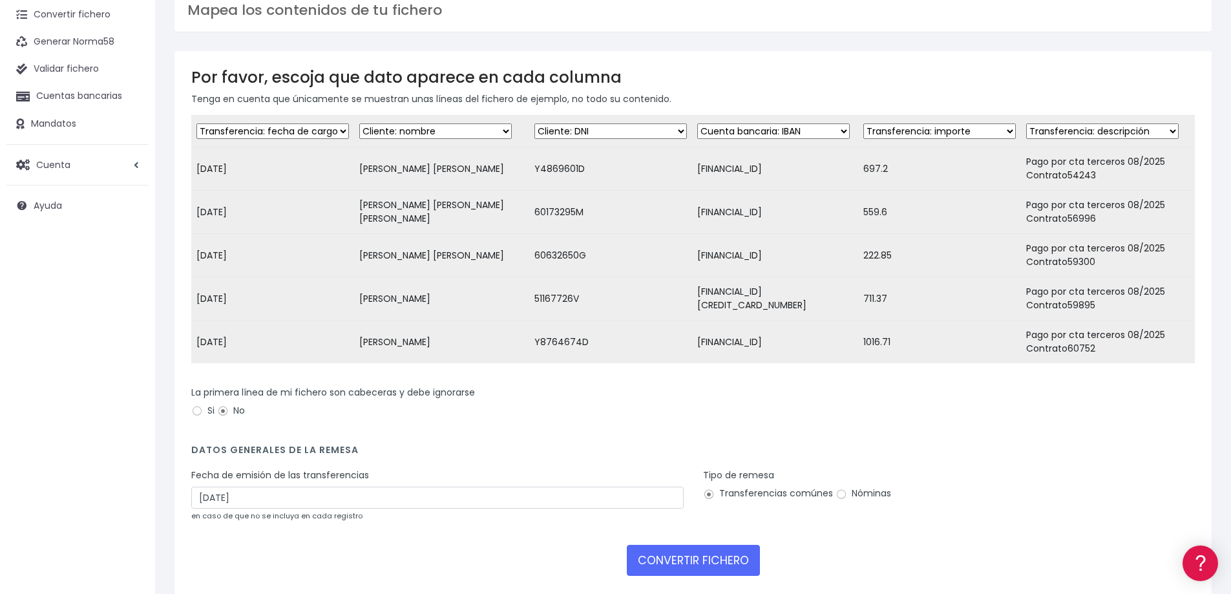
scroll to position [129, 0]
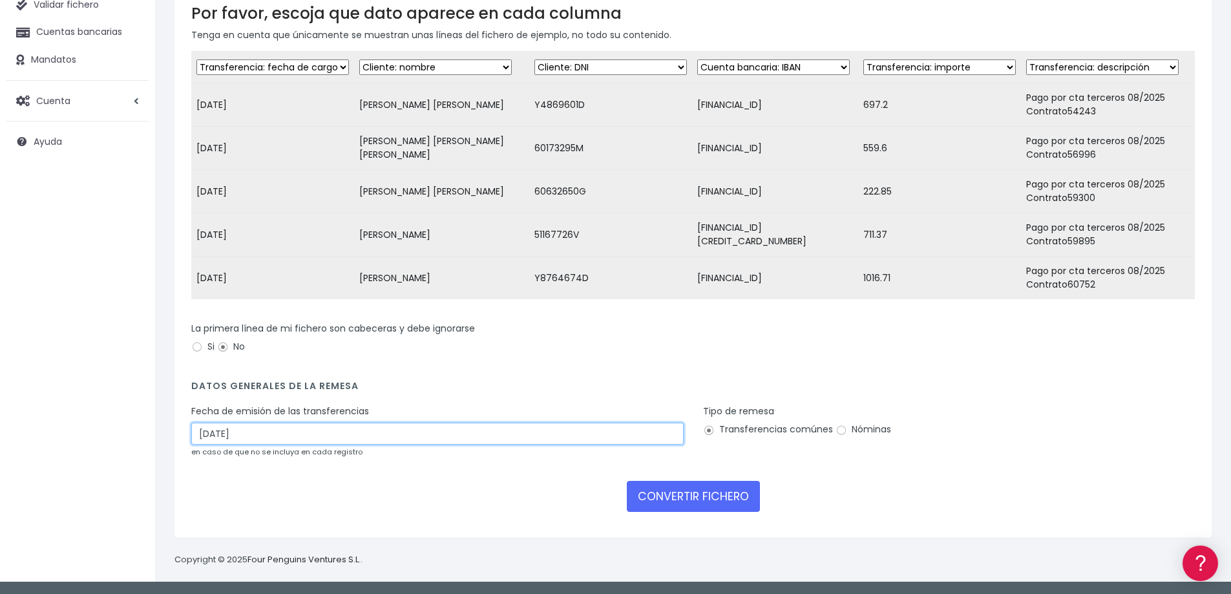
click at [230, 439] on input "[DATE]" at bounding box center [437, 433] width 492 height 22
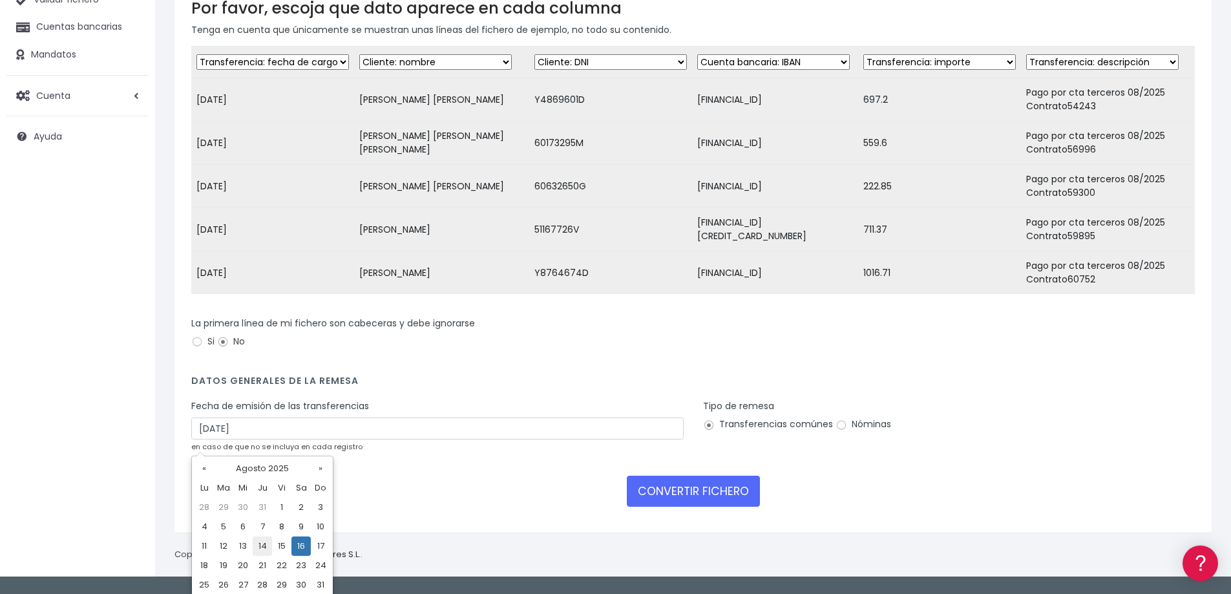
click at [262, 545] on td "14" at bounding box center [262, 545] width 19 height 19
type input "14/08/2025"
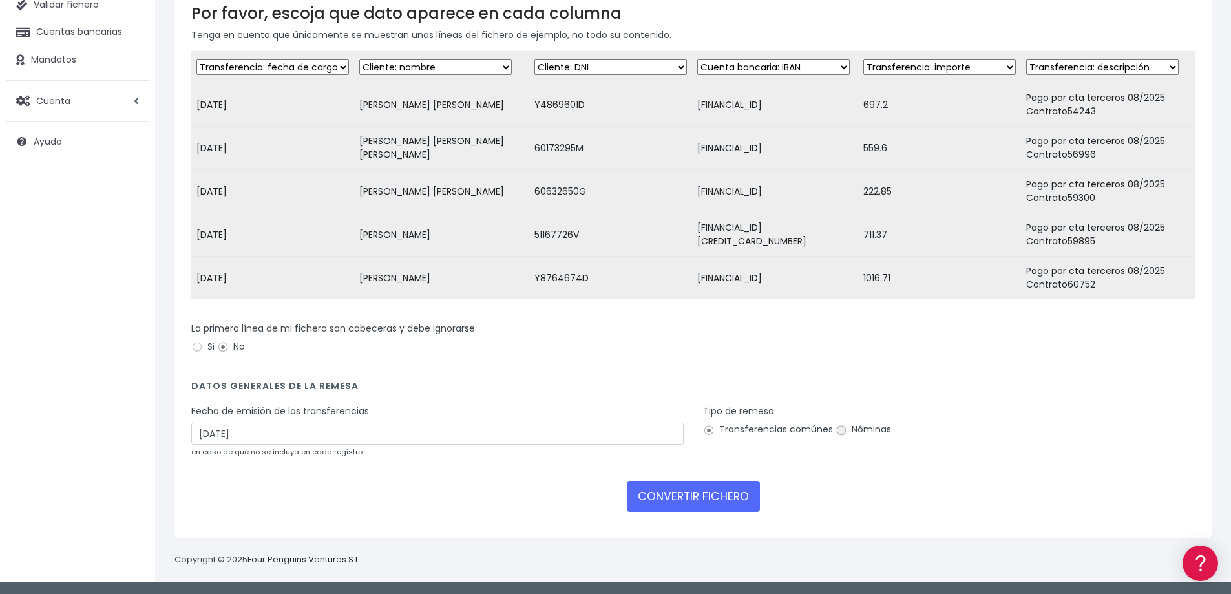
click at [836, 435] on input "Nóminas" at bounding box center [841, 430] width 12 height 12
radio input "true"
click at [695, 499] on button "CONVERTIR FICHERO" at bounding box center [693, 496] width 133 height 31
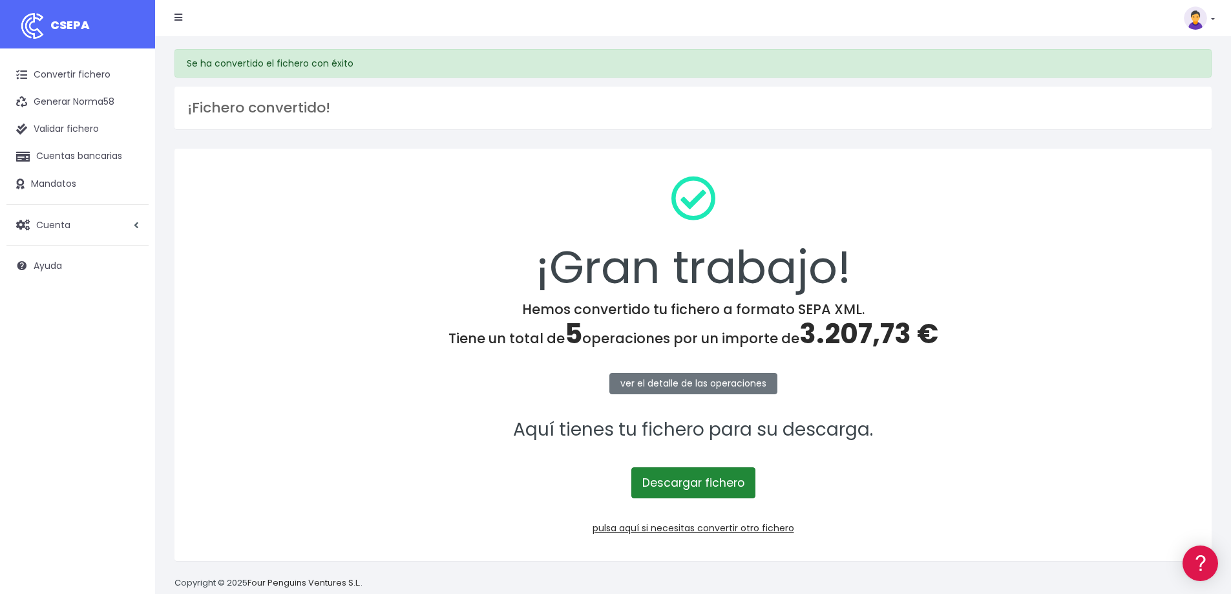
click at [700, 484] on link "Descargar fichero" at bounding box center [693, 482] width 124 height 31
click at [862, 331] on span "3.207,73 €" at bounding box center [868, 334] width 139 height 38
copy span "3.207,73"
